Goal: Communication & Community: Connect with others

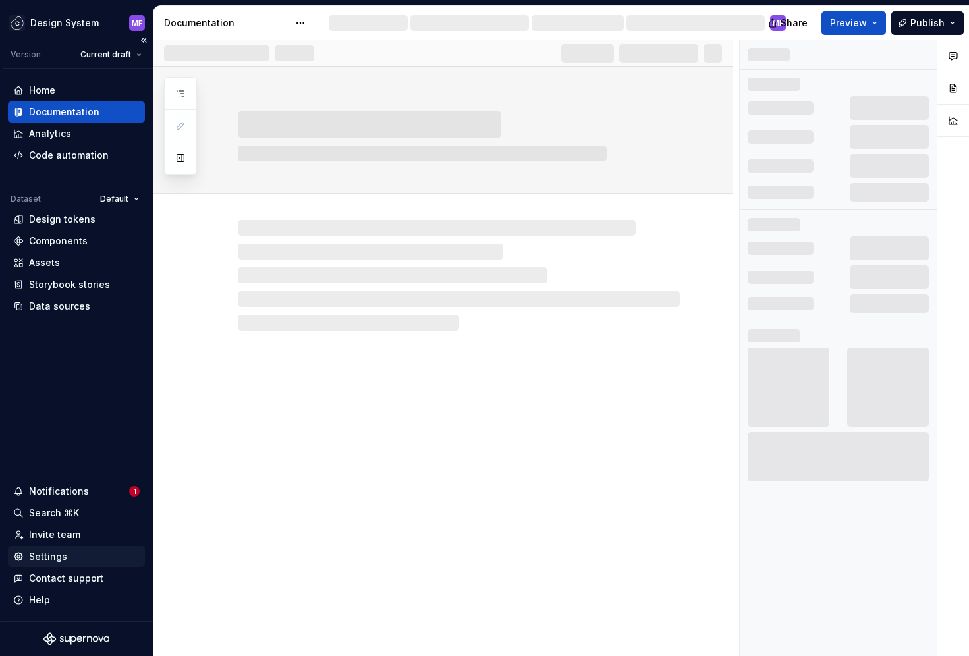
click at [61, 559] on div "Settings" at bounding box center [48, 556] width 38 height 13
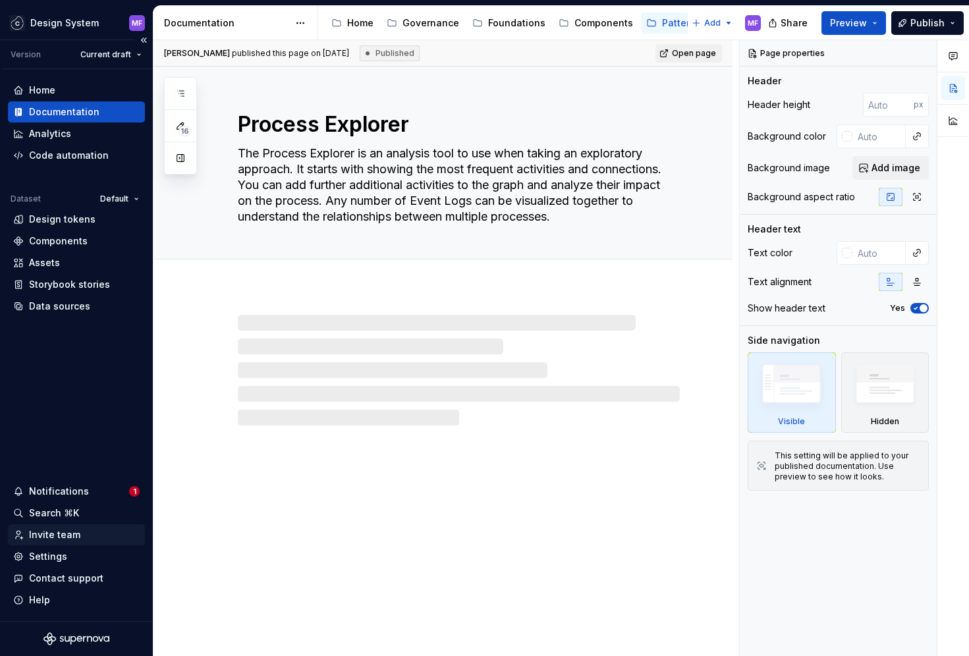
click at [65, 541] on div "Invite team" at bounding box center [76, 534] width 137 height 21
type textarea "*"
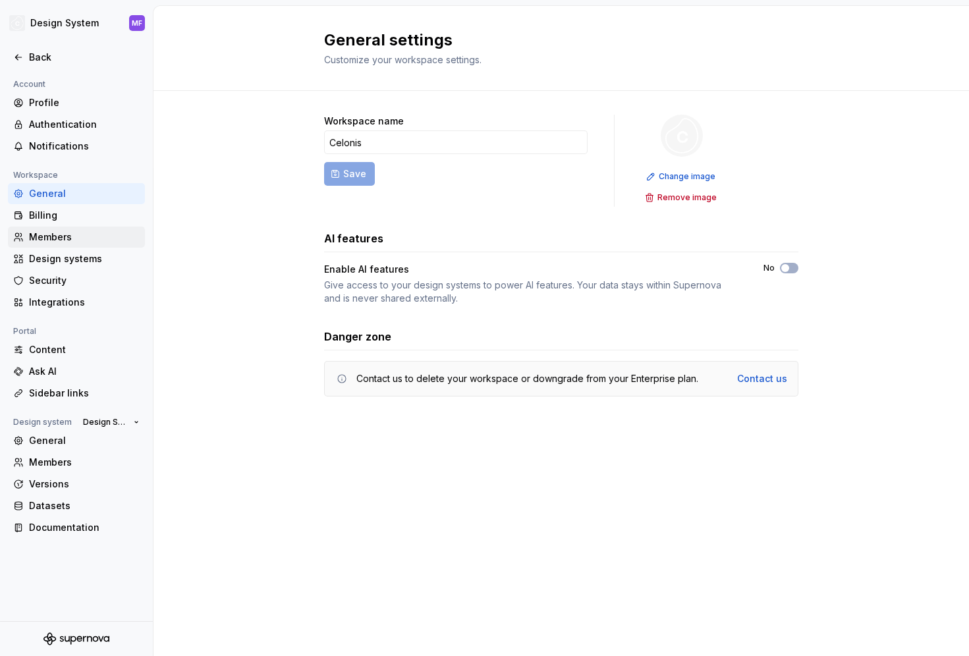
click at [65, 241] on div "Members" at bounding box center [84, 237] width 111 height 13
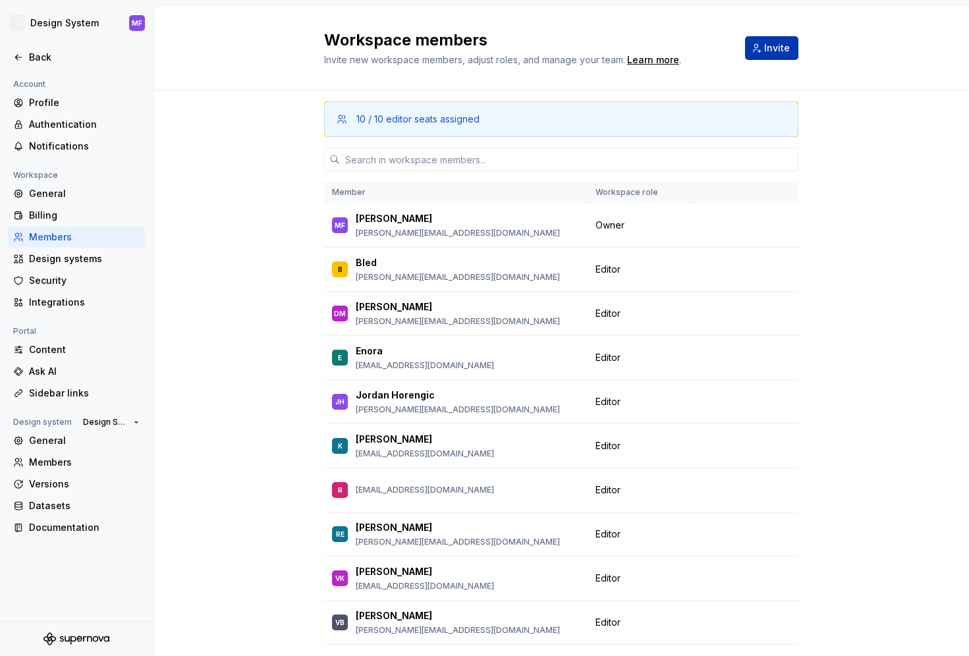
click at [765, 56] on button "Invite" at bounding box center [771, 48] width 53 height 24
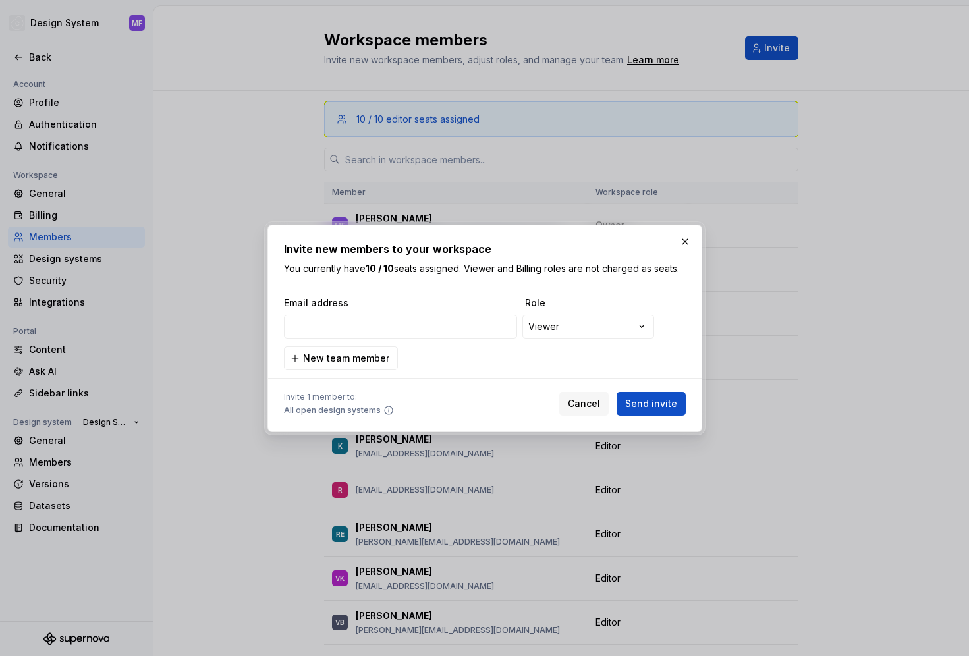
type input "[EMAIL_ADDRESS][DOMAIN_NAME]"
drag, startPoint x: 643, startPoint y: 409, endPoint x: 590, endPoint y: 393, distance: 55.2
click at [643, 409] on span "Send invite" at bounding box center [651, 403] width 52 height 13
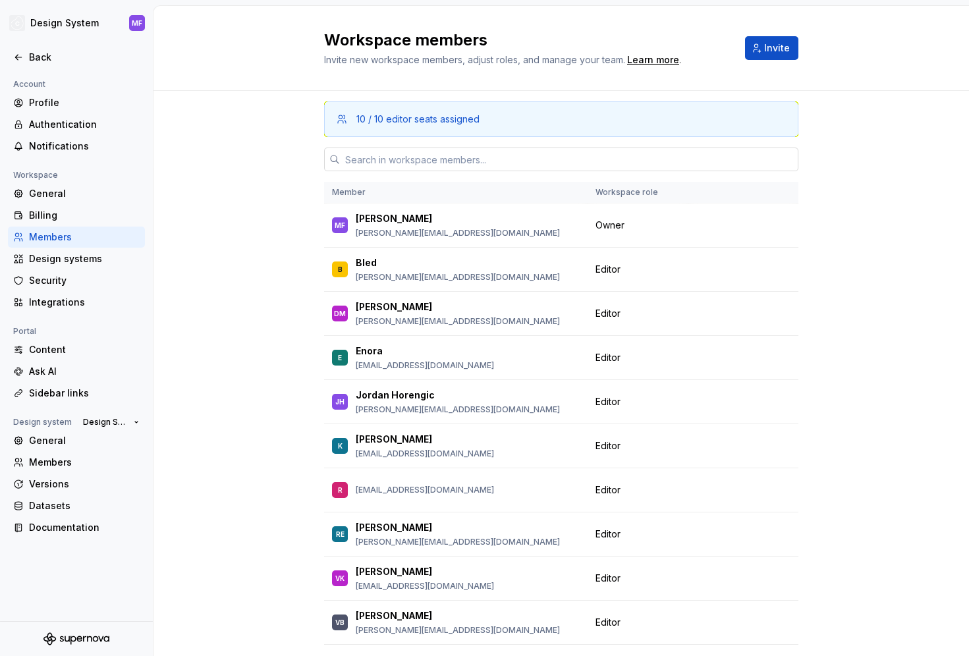
click at [402, 160] on input "text" at bounding box center [569, 160] width 458 height 24
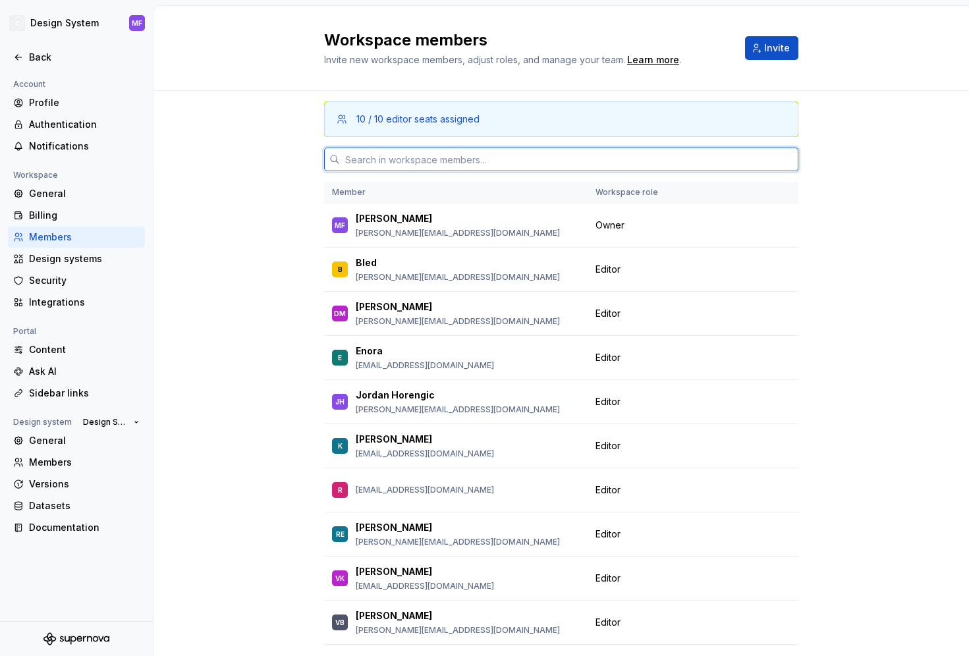
paste input "[EMAIL_ADDRESS][DOMAIN_NAME]"
type input "[EMAIL_ADDRESS][DOMAIN_NAME]"
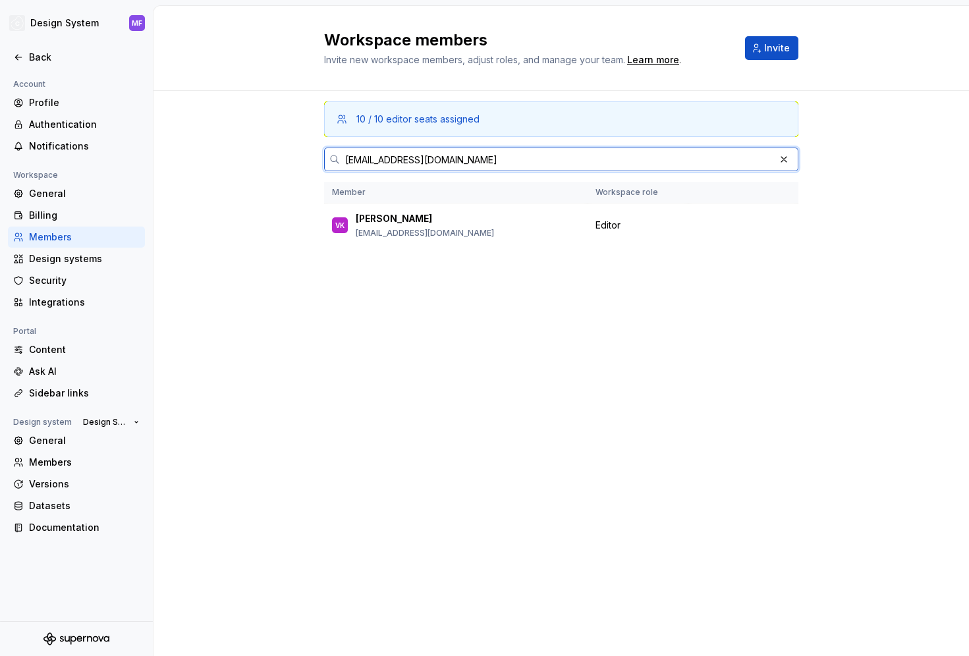
click at [358, 159] on input "[EMAIL_ADDRESS][DOMAIN_NAME]" at bounding box center [557, 160] width 435 height 24
click at [355, 160] on input "[EMAIL_ADDRESS][DOMAIN_NAME]" at bounding box center [557, 160] width 435 height 24
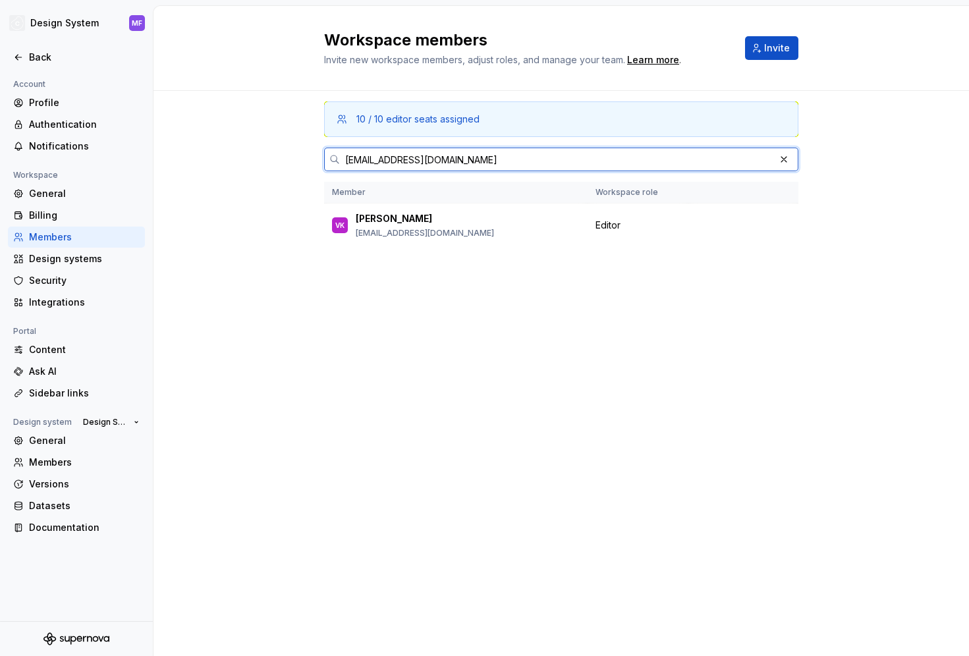
click at [355, 160] on input "[EMAIL_ADDRESS][DOMAIN_NAME]" at bounding box center [557, 160] width 435 height 24
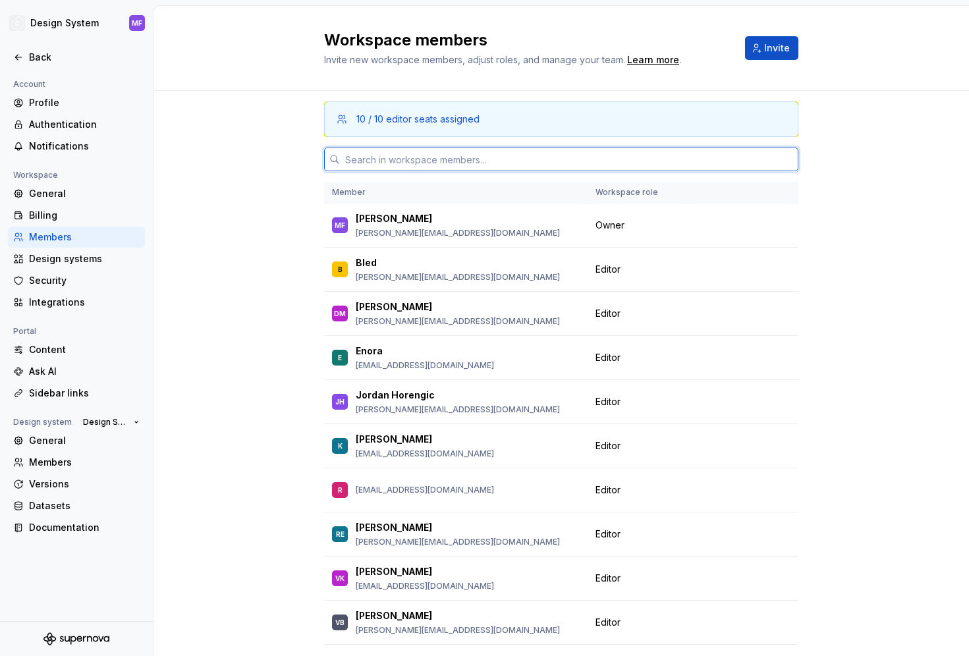
type input "a"
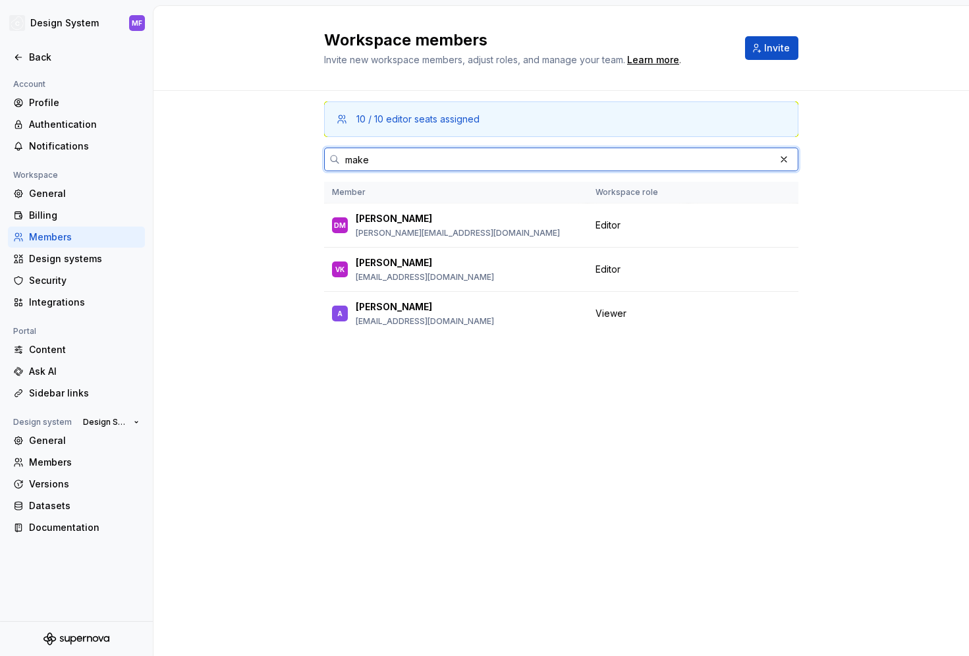
type input "make"
